Goal: Transaction & Acquisition: Book appointment/travel/reservation

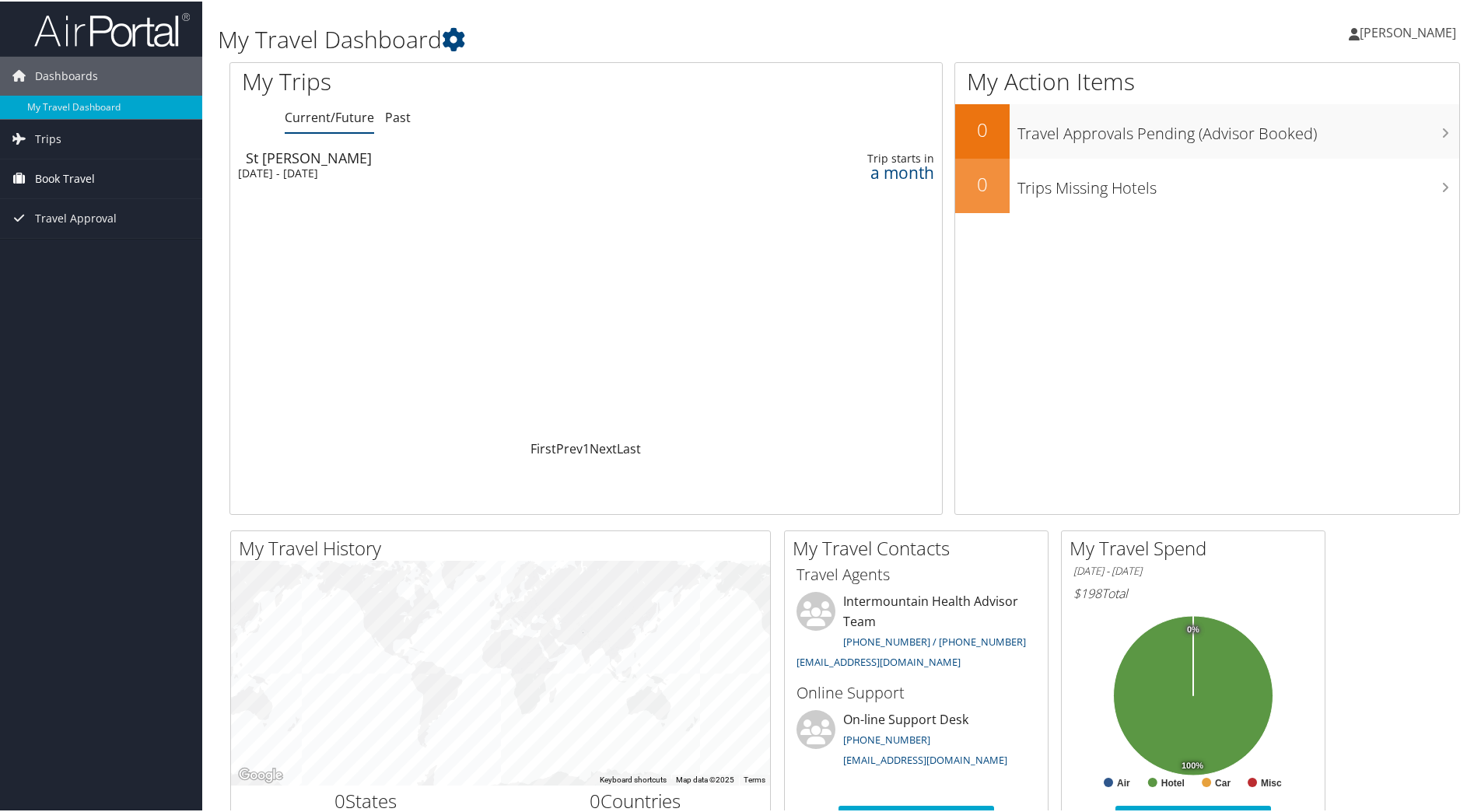
click at [74, 182] on span "Book Travel" at bounding box center [64, 177] width 60 height 39
click at [98, 257] on link "Book/Manage Online Trips" at bounding box center [101, 254] width 202 height 23
